Goal: Task Accomplishment & Management: Complete application form

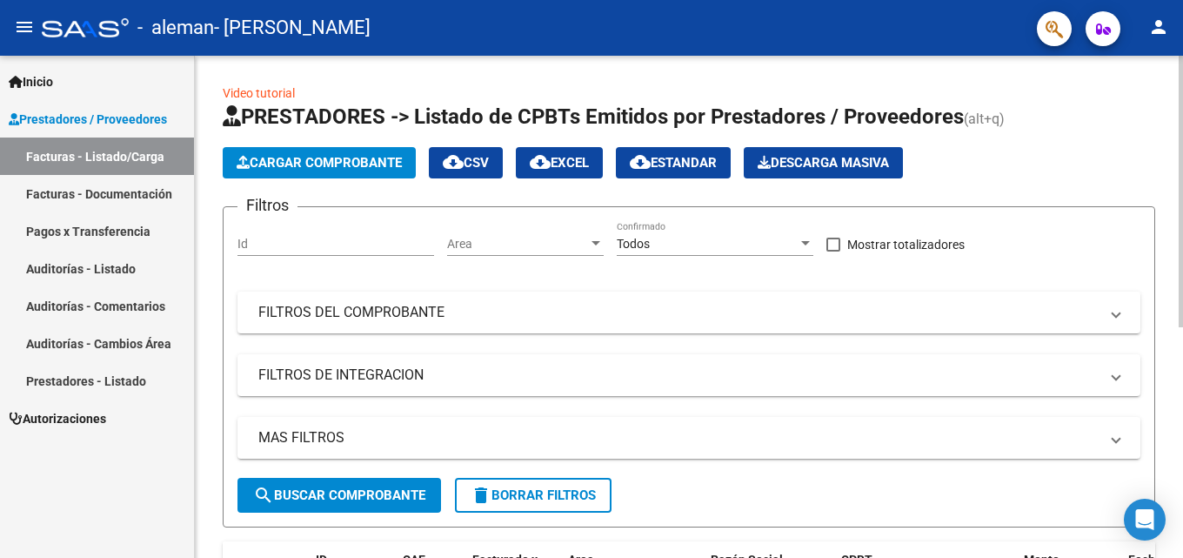
click at [330, 178] on app-list-header "PRESTADORES -> Listado de CPBTs Emitidos por Prestadores / Proveedores (alt+q) …" at bounding box center [689, 315] width 932 height 424
click at [331, 152] on button "Cargar Comprobante" at bounding box center [319, 162] width 193 height 31
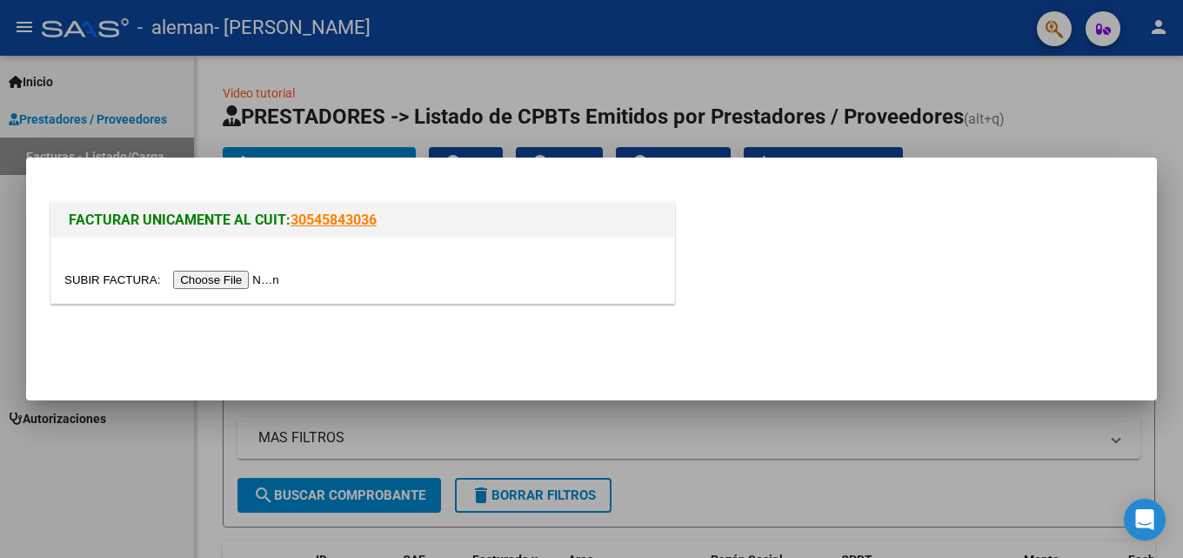
click at [222, 274] on input "file" at bounding box center [174, 280] width 220 height 18
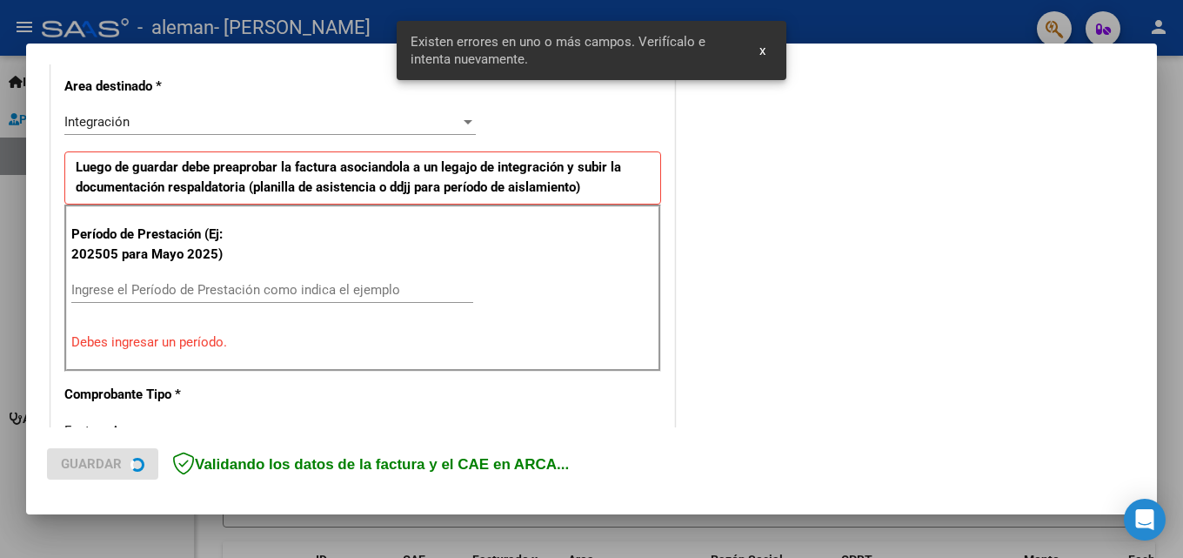
scroll to position [424, 0]
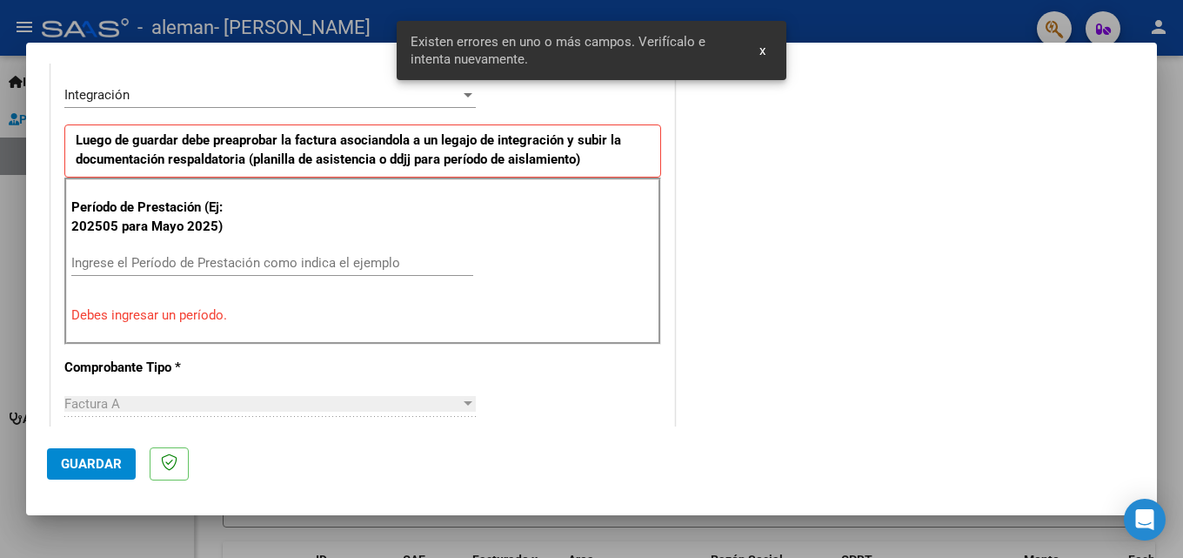
click at [266, 258] on input "Ingrese el Período de Prestación como indica el ejemplo" at bounding box center [272, 263] width 402 height 16
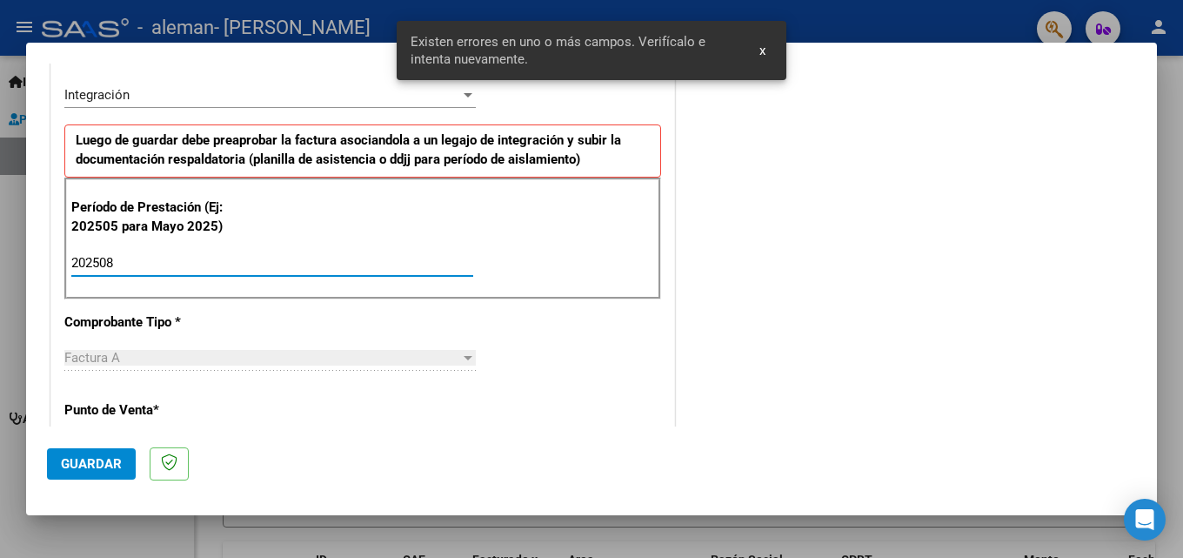
type input "202508"
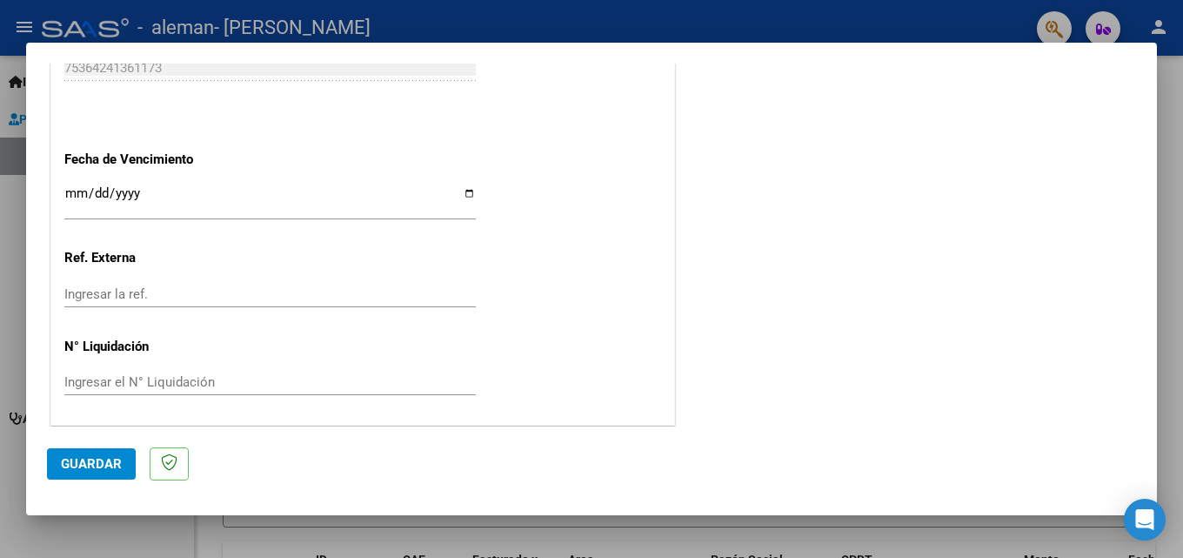
scroll to position [1168, 0]
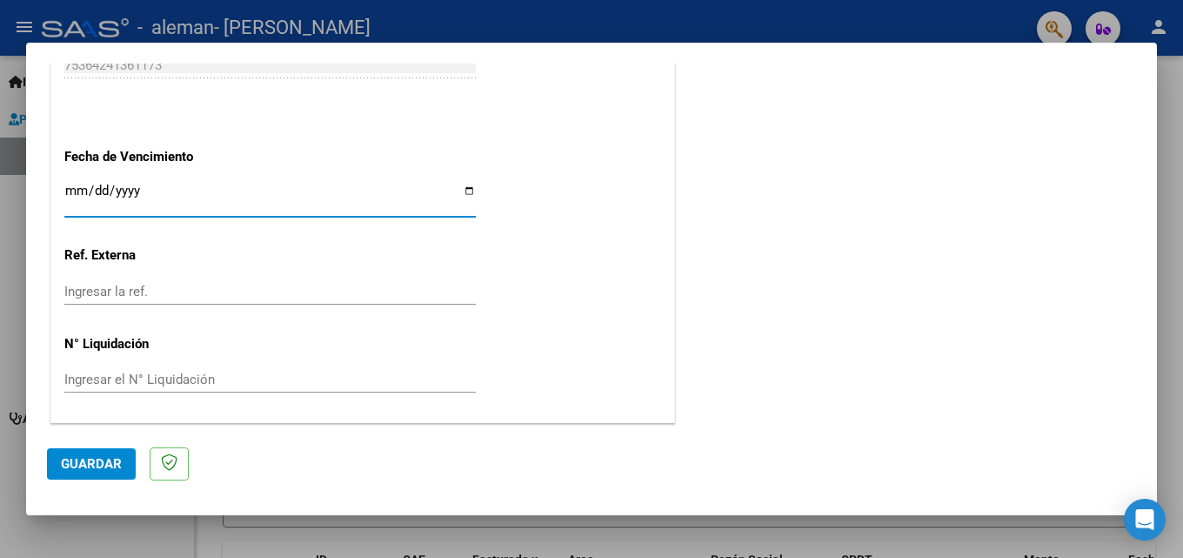
click at [466, 200] on input "Ingresar la fecha" at bounding box center [269, 198] width 411 height 28
click at [464, 192] on input "Ingresar la fecha" at bounding box center [269, 198] width 411 height 28
type input "[DATE]"
click at [90, 462] on span "Guardar" at bounding box center [91, 464] width 61 height 16
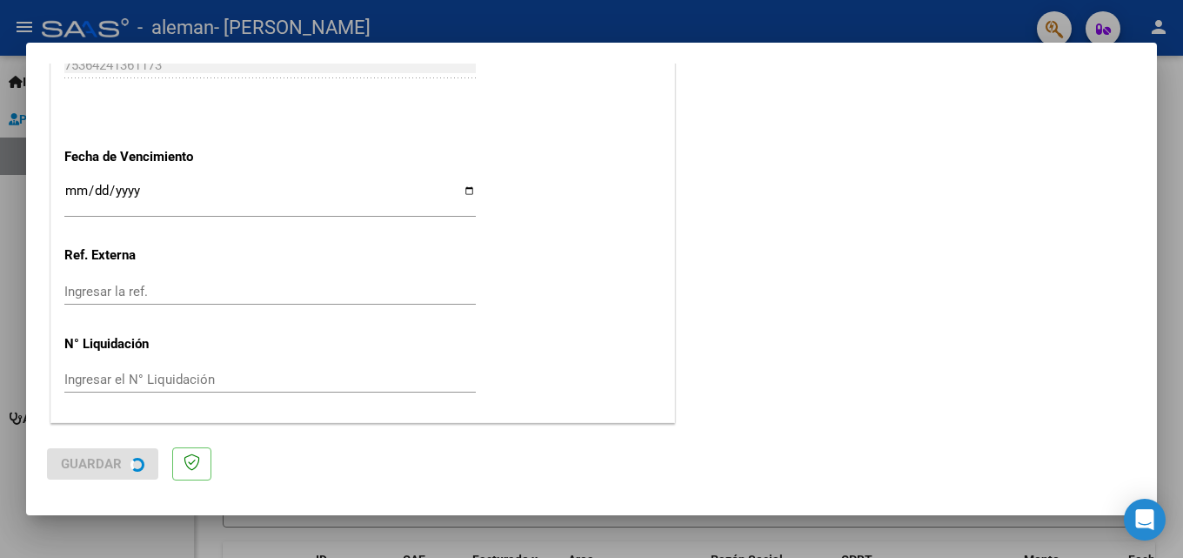
scroll to position [0, 0]
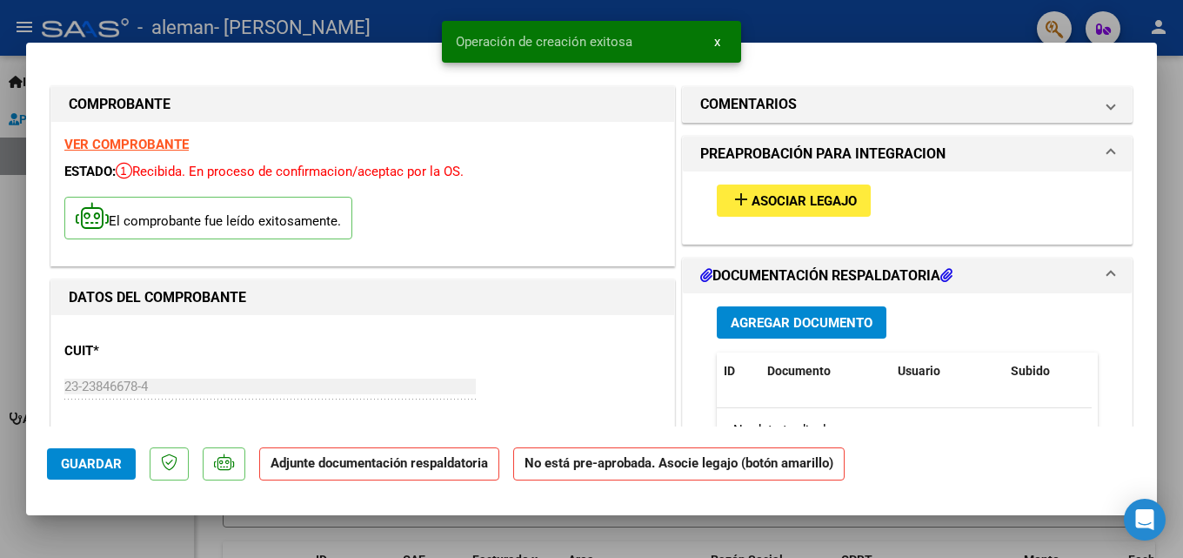
click at [773, 194] on span "Asociar Legajo" at bounding box center [804, 201] width 105 height 16
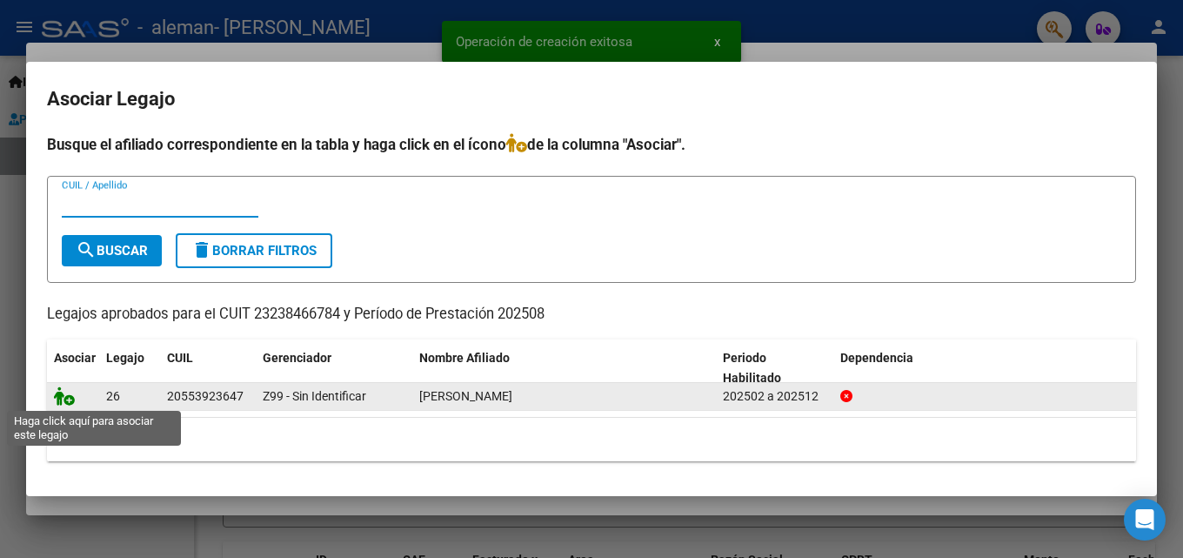
click at [63, 396] on icon at bounding box center [64, 395] width 21 height 19
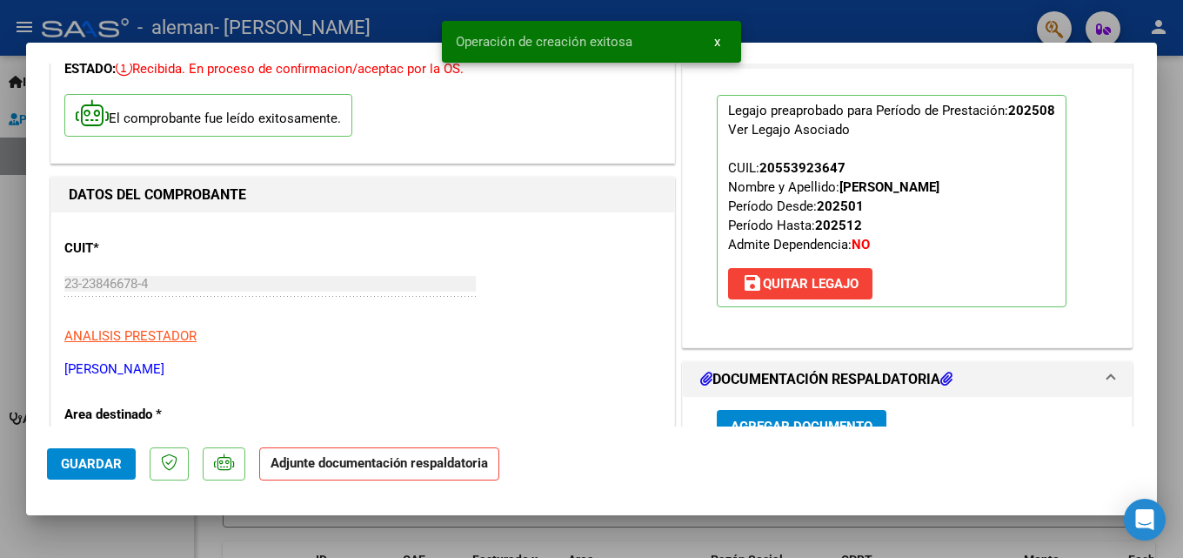
scroll to position [261, 0]
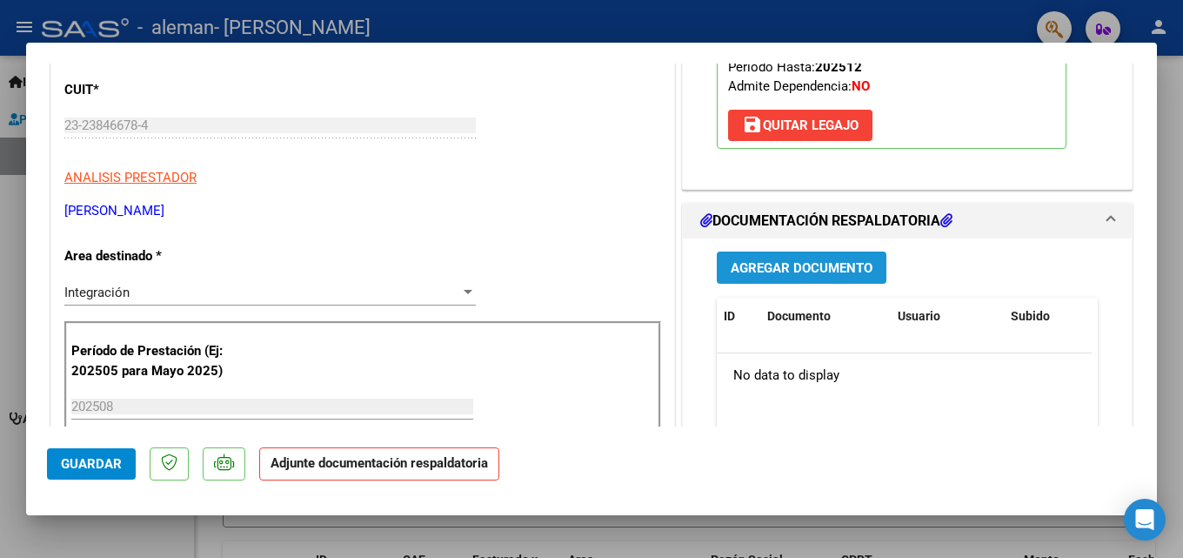
click at [810, 263] on span "Agregar Documento" at bounding box center [802, 268] width 142 height 16
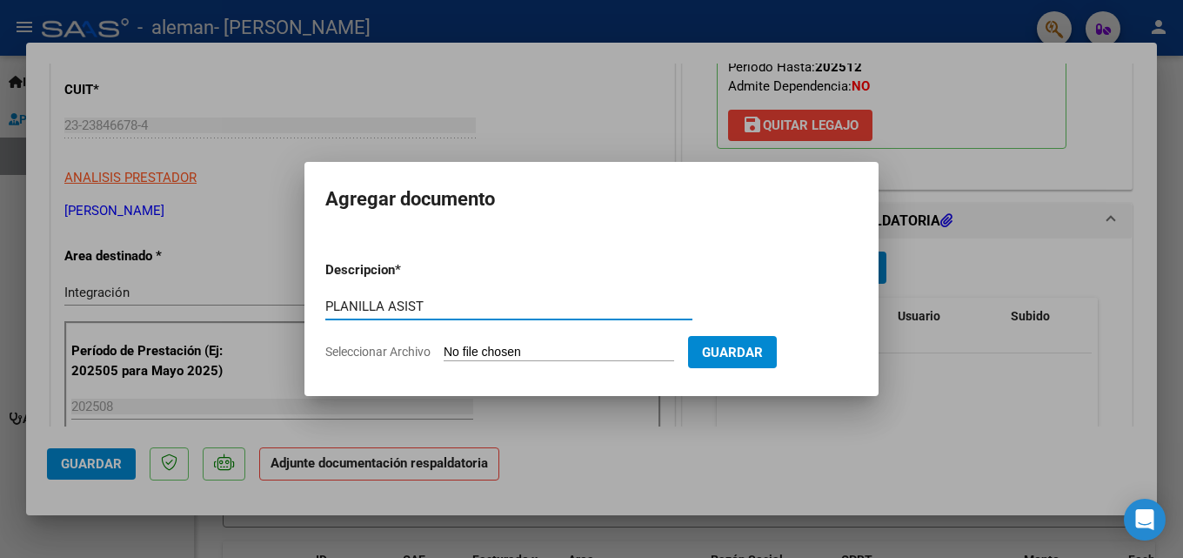
type input "PLANILLA ASIST"
click at [517, 347] on input "Seleccionar Archivo" at bounding box center [559, 352] width 230 height 17
type input "C:\fakepath\PLANILLA ASIST [PERSON_NAME][DATE].pdf"
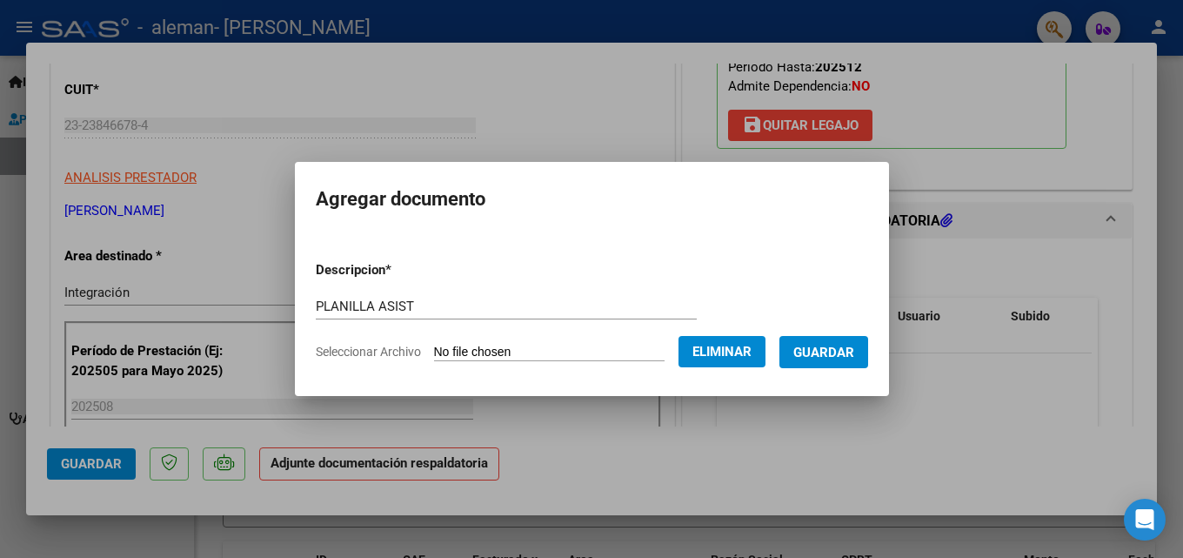
click at [842, 352] on span "Guardar" at bounding box center [823, 352] width 61 height 16
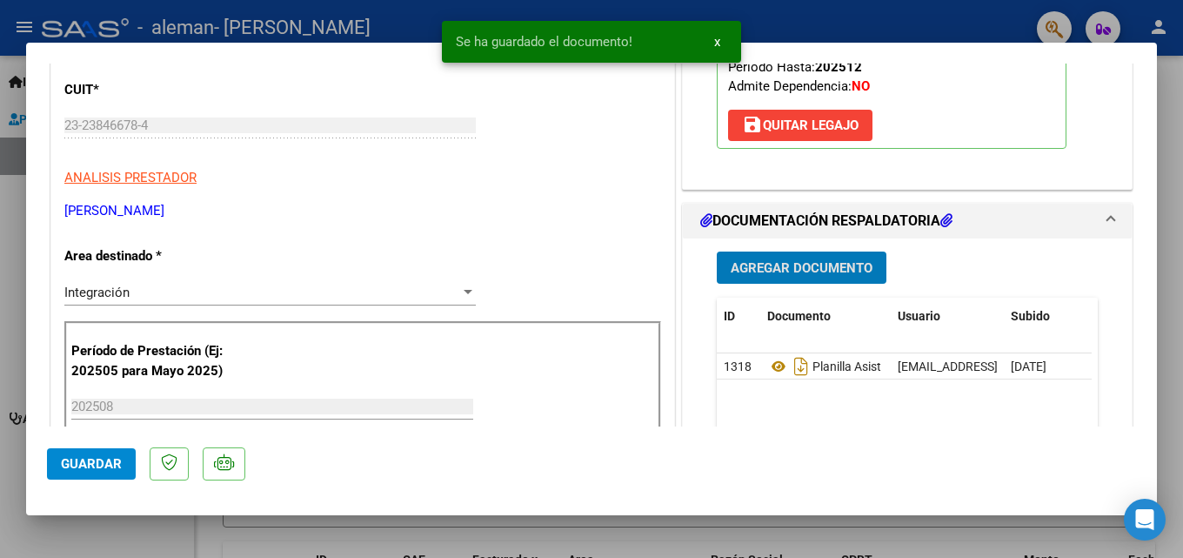
click at [720, 37] on button "x" at bounding box center [717, 41] width 34 height 31
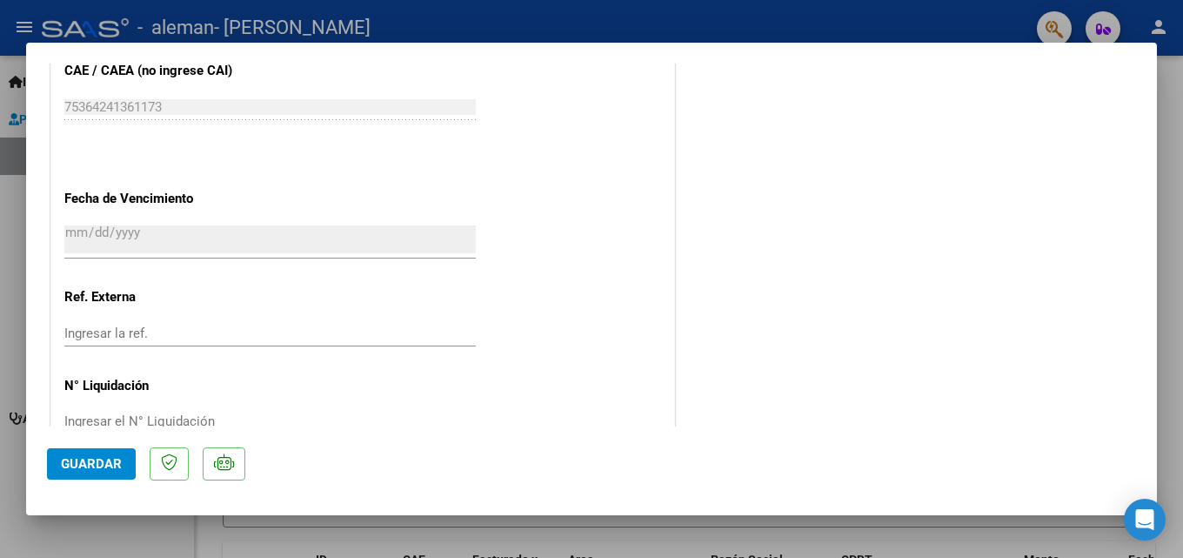
scroll to position [1194, 0]
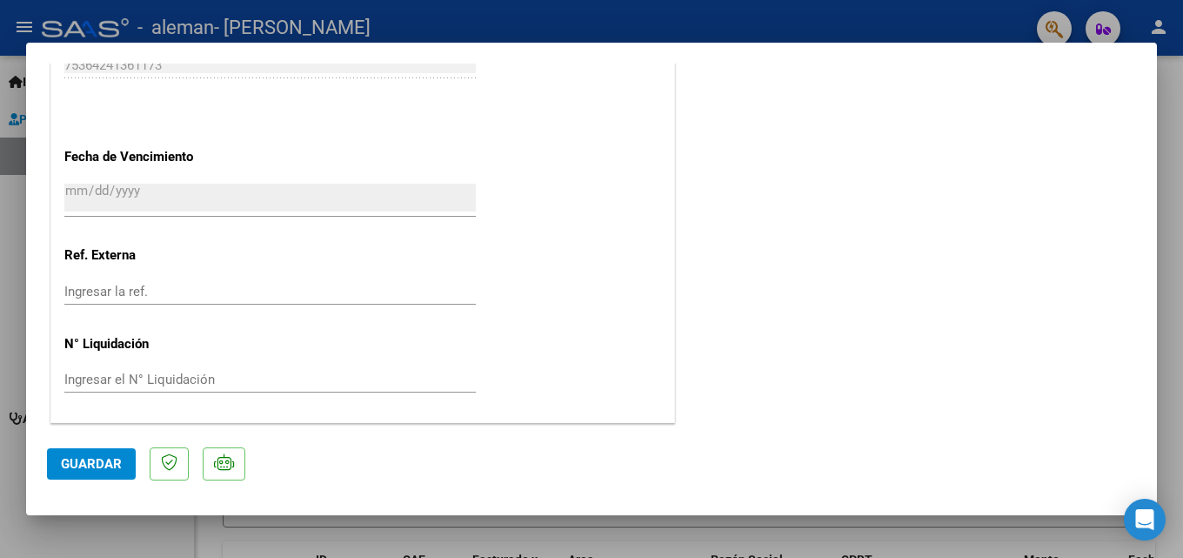
click at [77, 444] on mat-dialog-actions "Guardar" at bounding box center [591, 460] width 1089 height 69
click at [84, 451] on button "Guardar" at bounding box center [91, 463] width 89 height 31
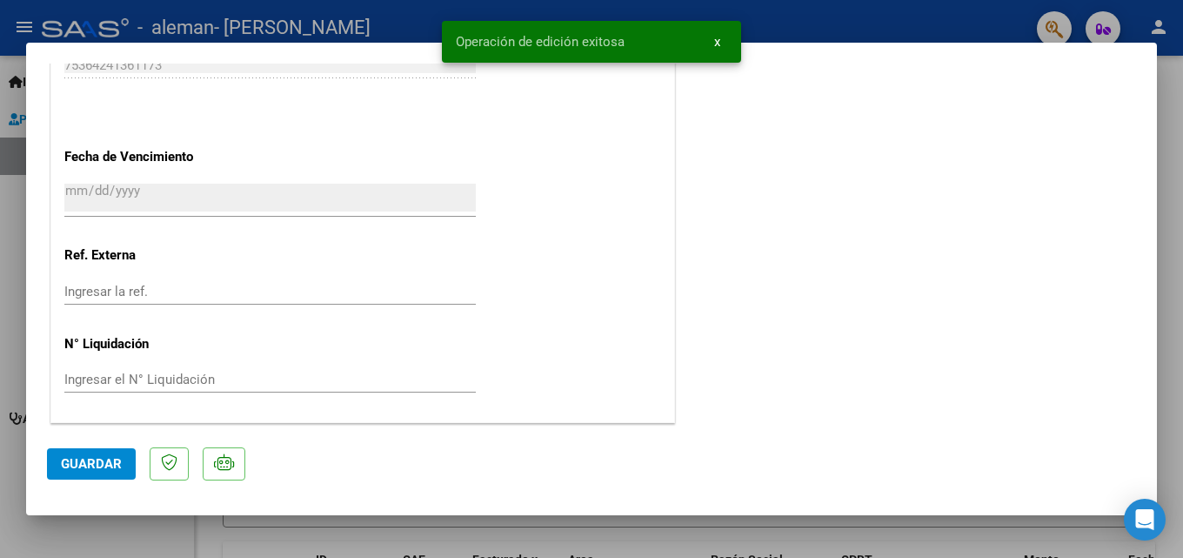
click at [719, 38] on span "x" at bounding box center [717, 42] width 6 height 16
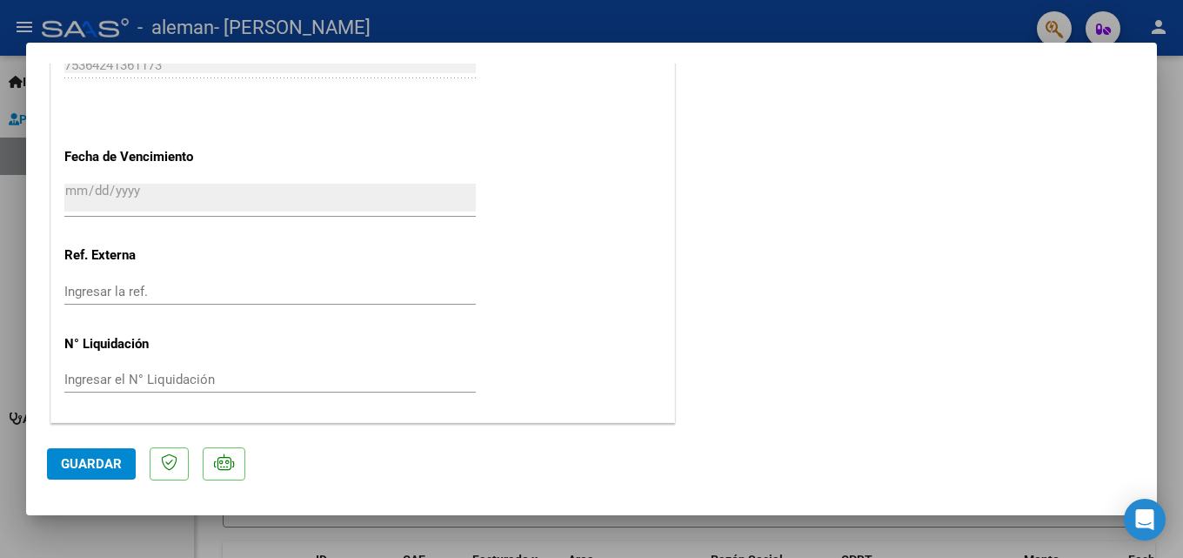
click at [690, 18] on div at bounding box center [591, 279] width 1183 height 558
type input "$ 0,00"
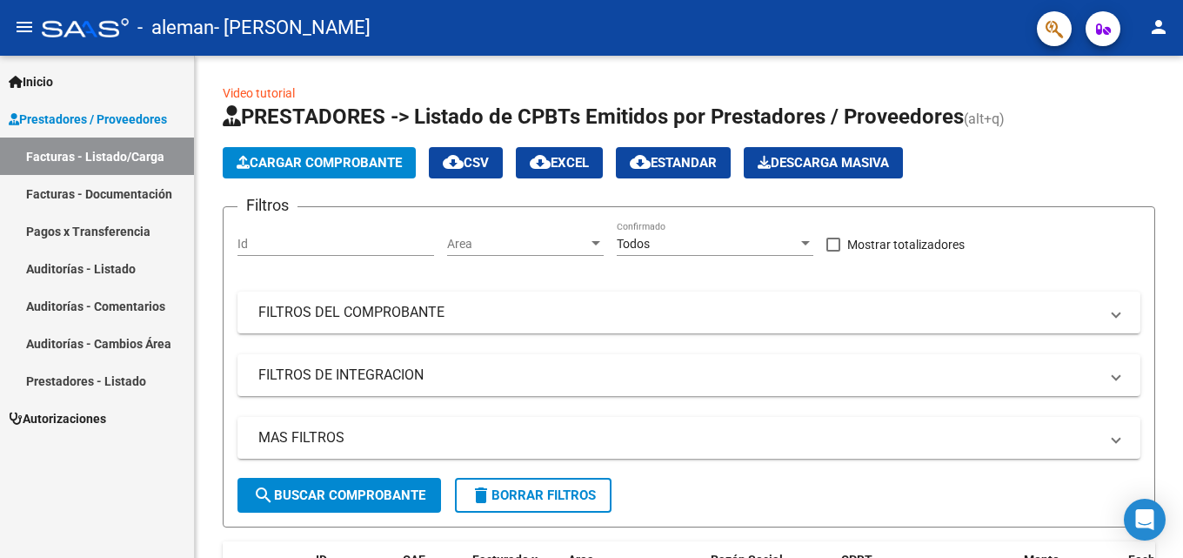
click at [43, 192] on link "Facturas - Documentación" at bounding box center [97, 193] width 194 height 37
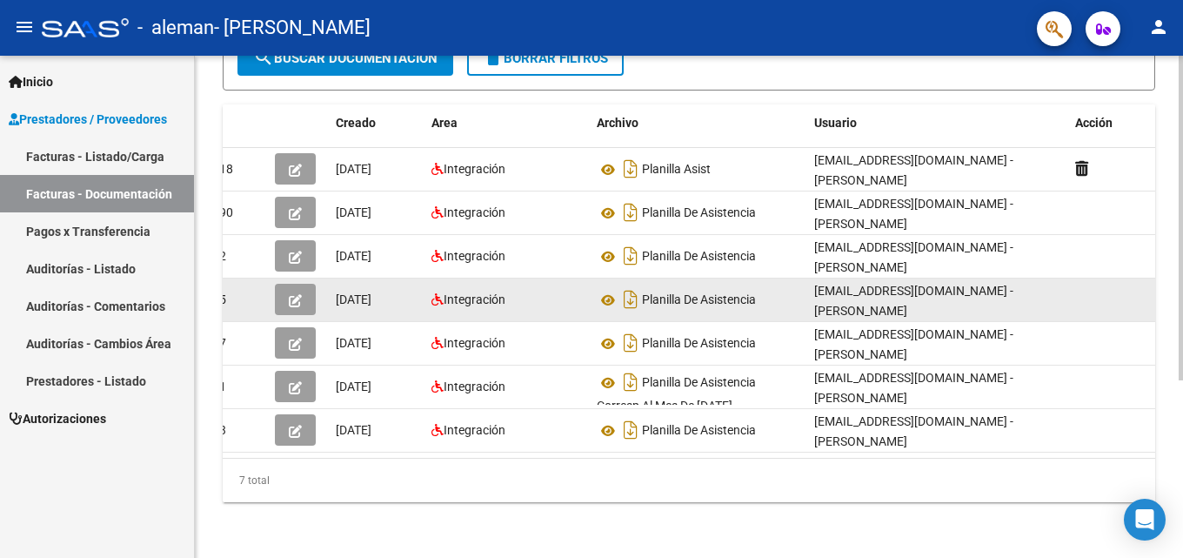
scroll to position [3, 0]
